Goal: Information Seeking & Learning: Stay updated

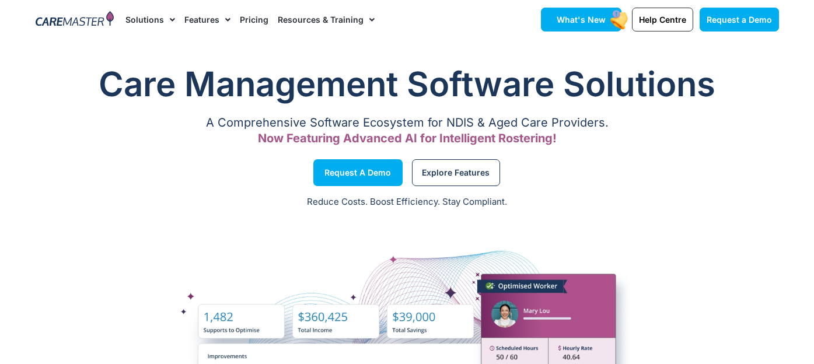
click at [564, 22] on span "What's New" at bounding box center [580, 20] width 49 height 10
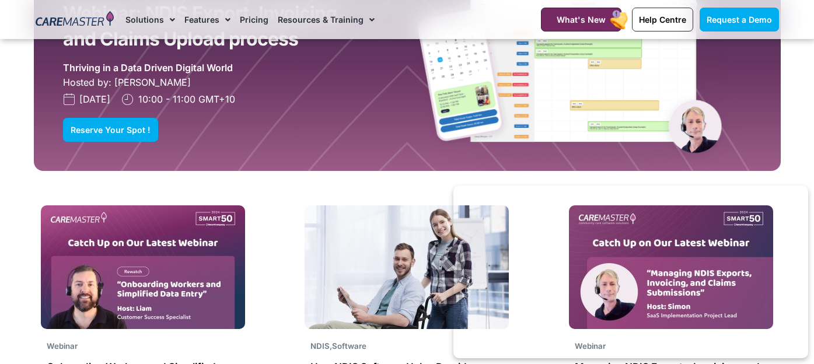
scroll to position [1550, 0]
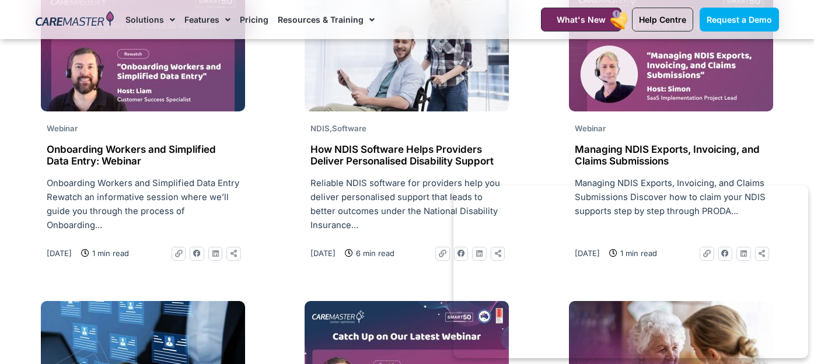
click at [172, 107] on img at bounding box center [143, 50] width 204 height 124
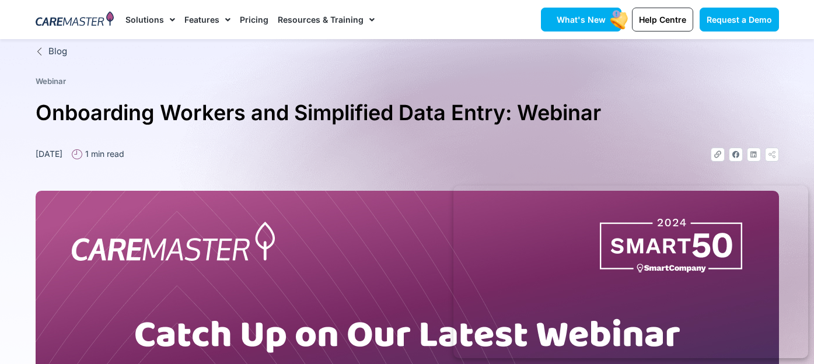
click at [558, 16] on link "What's New" at bounding box center [581, 20] width 80 height 24
